Goal: Transaction & Acquisition: Purchase product/service

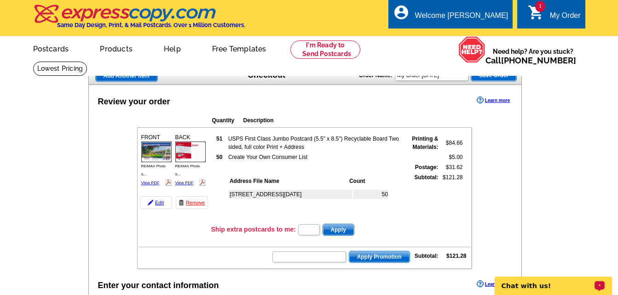
click at [585, 287] on p "Chat with us!" at bounding box center [546, 285] width 91 height 7
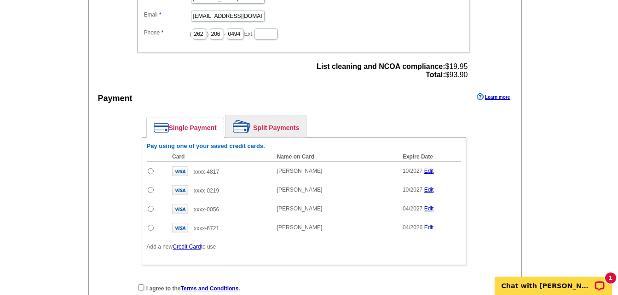
scroll to position [379, 0]
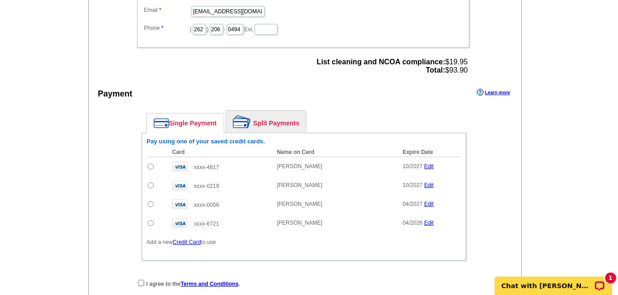
drag, startPoint x: 621, startPoint y: 86, endPoint x: 624, endPoint y: 196, distance: 110.0
click at [617, 202] on html "Welcome back [PERSON_NAME] My Account Logout local_phone Same Day Design, Print…" at bounding box center [309, 93] width 618 height 945
click at [148, 166] on input "radio" at bounding box center [151, 167] width 6 height 6
radio input "true"
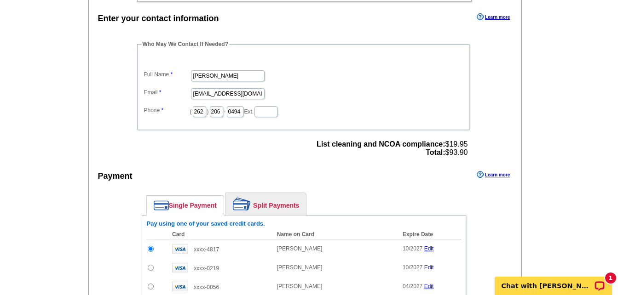
scroll to position [314, 0]
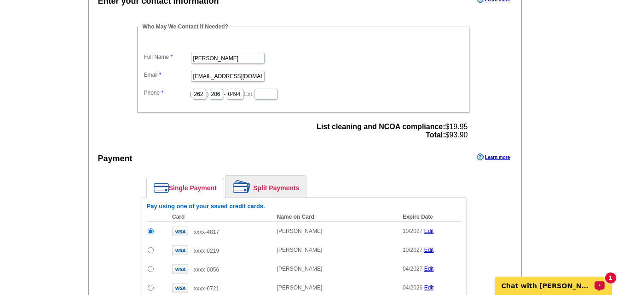
click at [547, 283] on p "Chat with [PERSON_NAME]" at bounding box center [546, 285] width 91 height 7
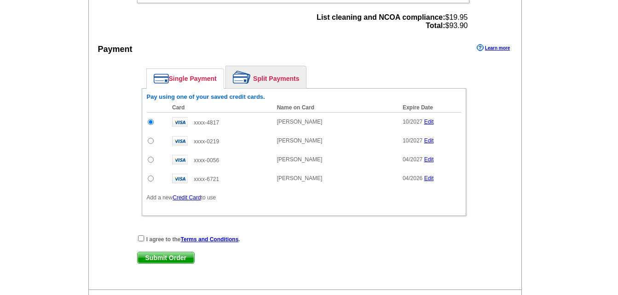
scroll to position [427, 0]
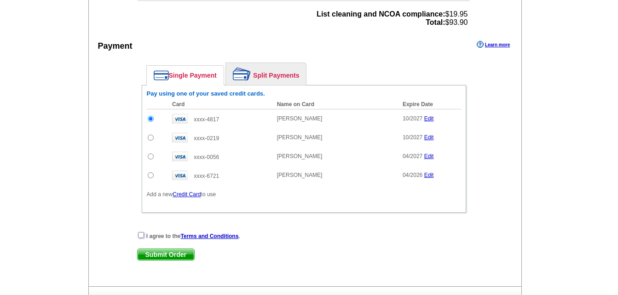
click at [142, 235] on input "checkbox" at bounding box center [141, 235] width 6 height 6
checkbox input "true"
click at [155, 256] on span "Submit Order" at bounding box center [166, 254] width 57 height 11
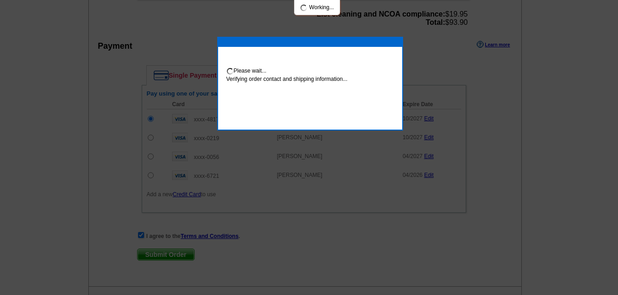
scroll to position [423, 0]
